Goal: Task Accomplishment & Management: Manage account settings

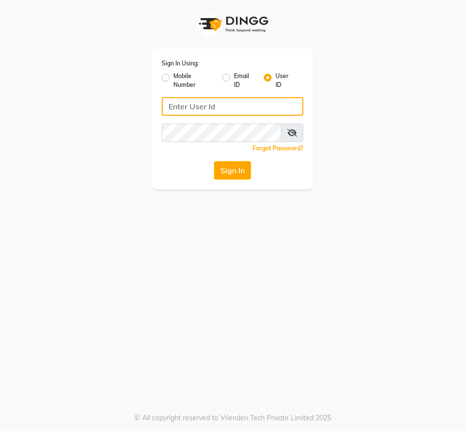
click at [229, 105] on input "Username" at bounding box center [233, 106] width 142 height 19
type input "8928915704"
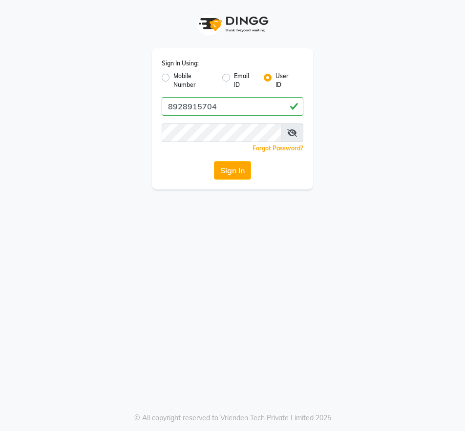
click at [173, 75] on label "Mobile Number" at bounding box center [193, 81] width 41 height 18
click at [173, 75] on input "Mobile Number" at bounding box center [176, 75] width 6 height 6
radio input "true"
radio input "false"
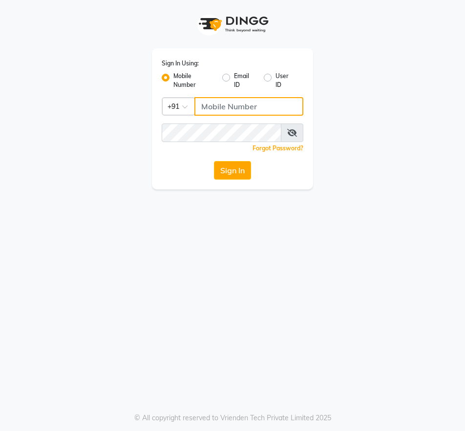
click at [233, 107] on input "Username" at bounding box center [248, 106] width 109 height 19
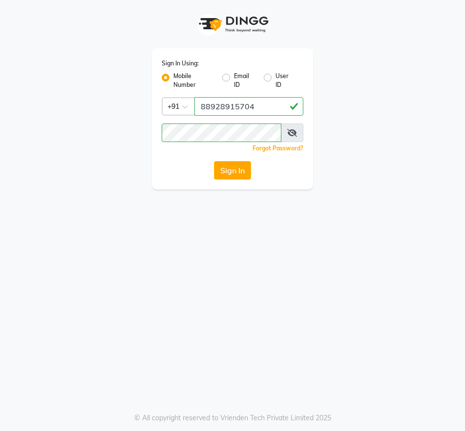
click at [293, 132] on icon at bounding box center [292, 133] width 10 height 8
click at [234, 168] on button "Sign In" at bounding box center [232, 170] width 37 height 19
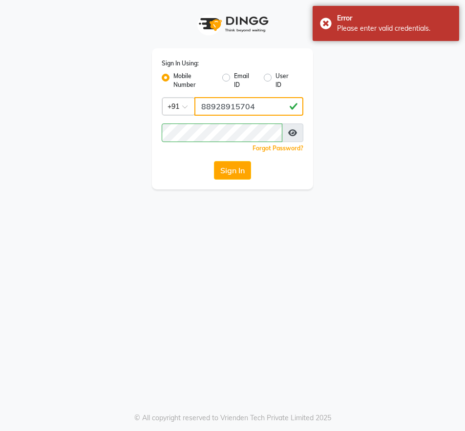
click at [203, 106] on input "88928915704" at bounding box center [248, 106] width 109 height 19
click at [206, 106] on input "88928915704" at bounding box center [248, 106] width 109 height 19
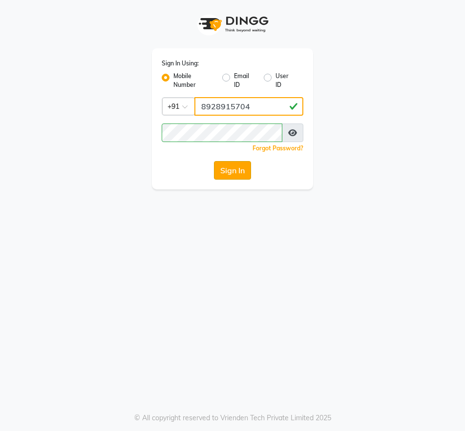
type input "8928915704"
click at [237, 167] on button "Sign In" at bounding box center [232, 170] width 37 height 19
